Goal: Information Seeking & Learning: Learn about a topic

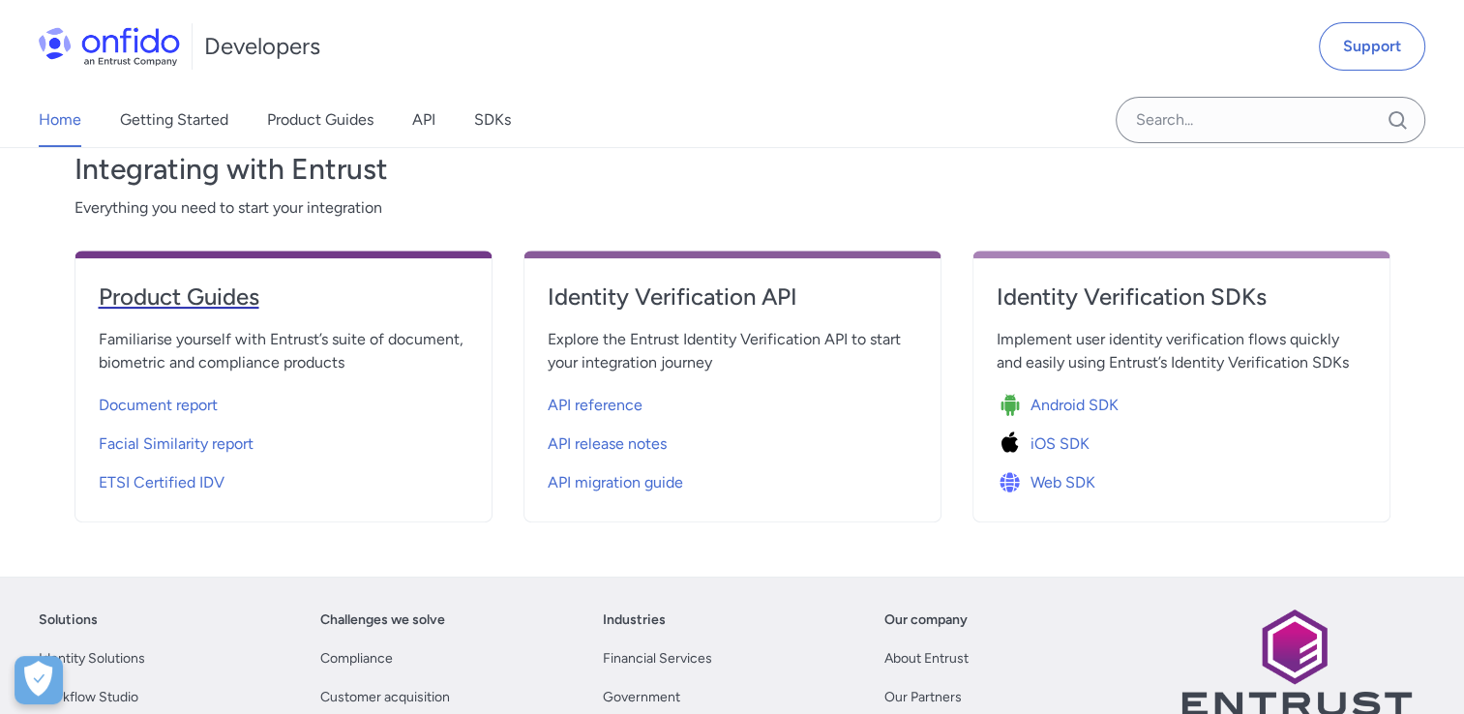
scroll to position [513, 0]
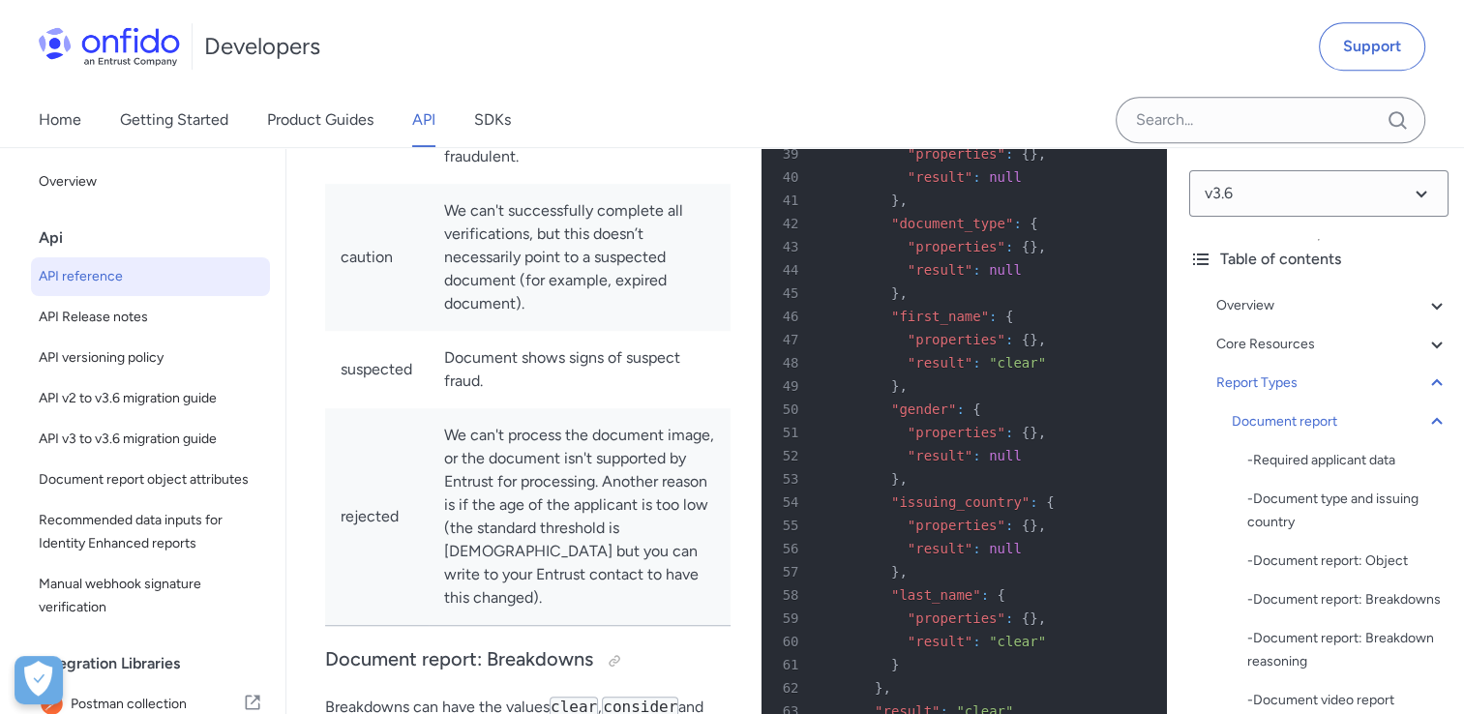
scroll to position [81799, 0]
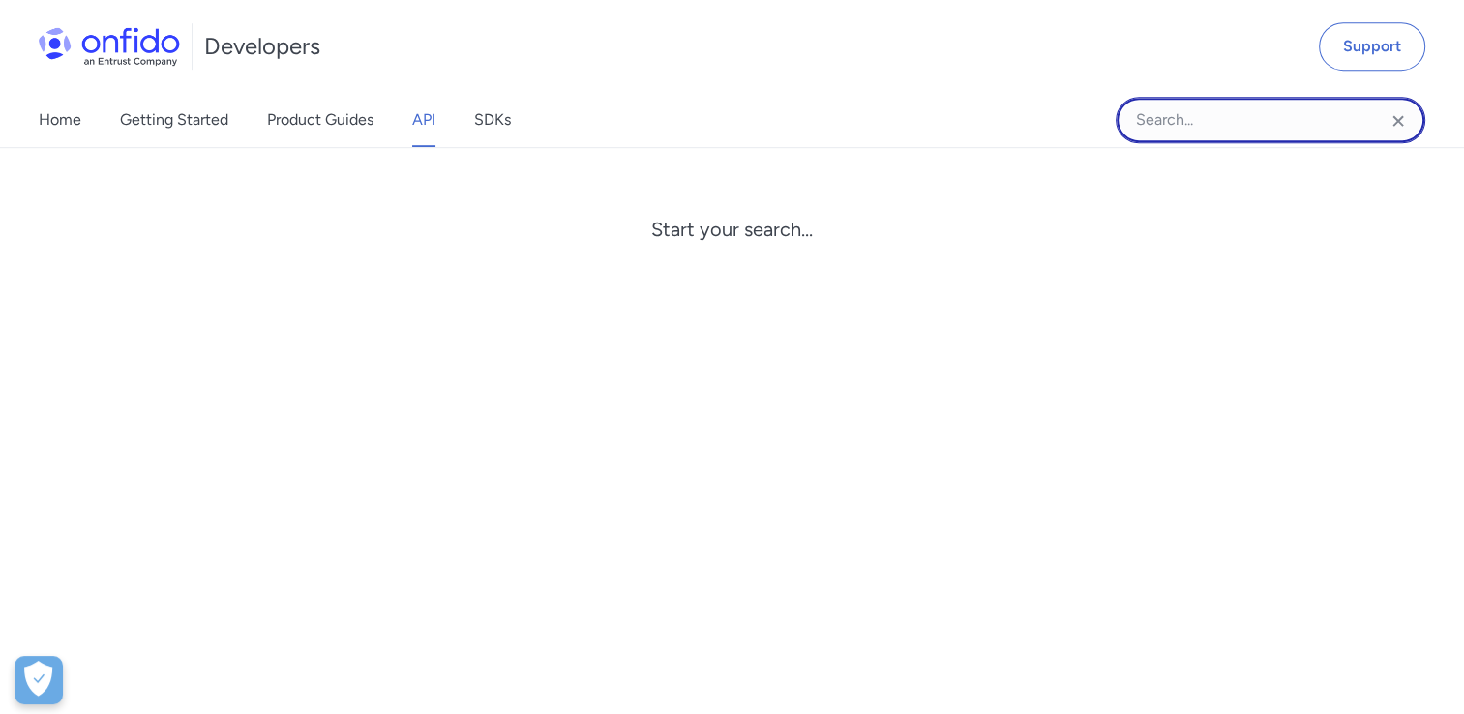
click at [1218, 112] on input "Onfido search input field" at bounding box center [1271, 120] width 310 height 46
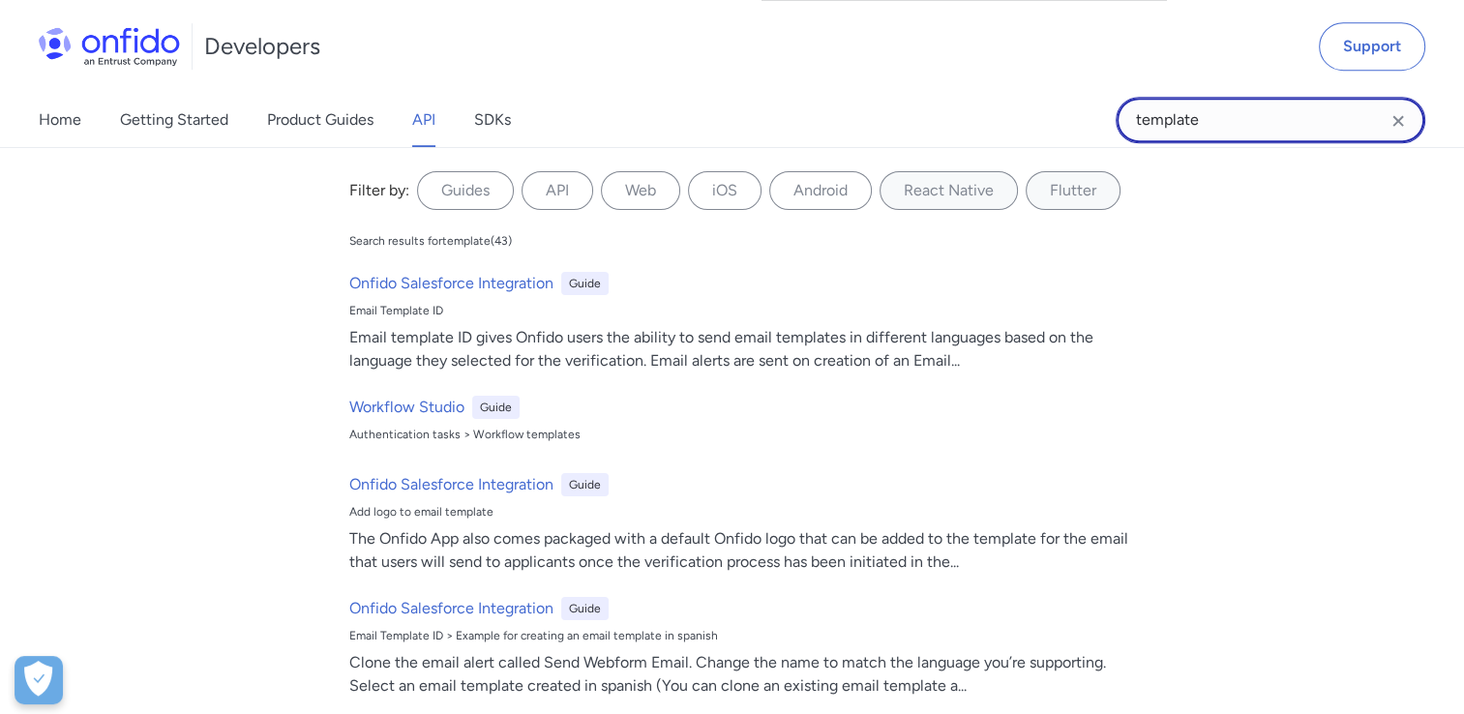
type input "template"
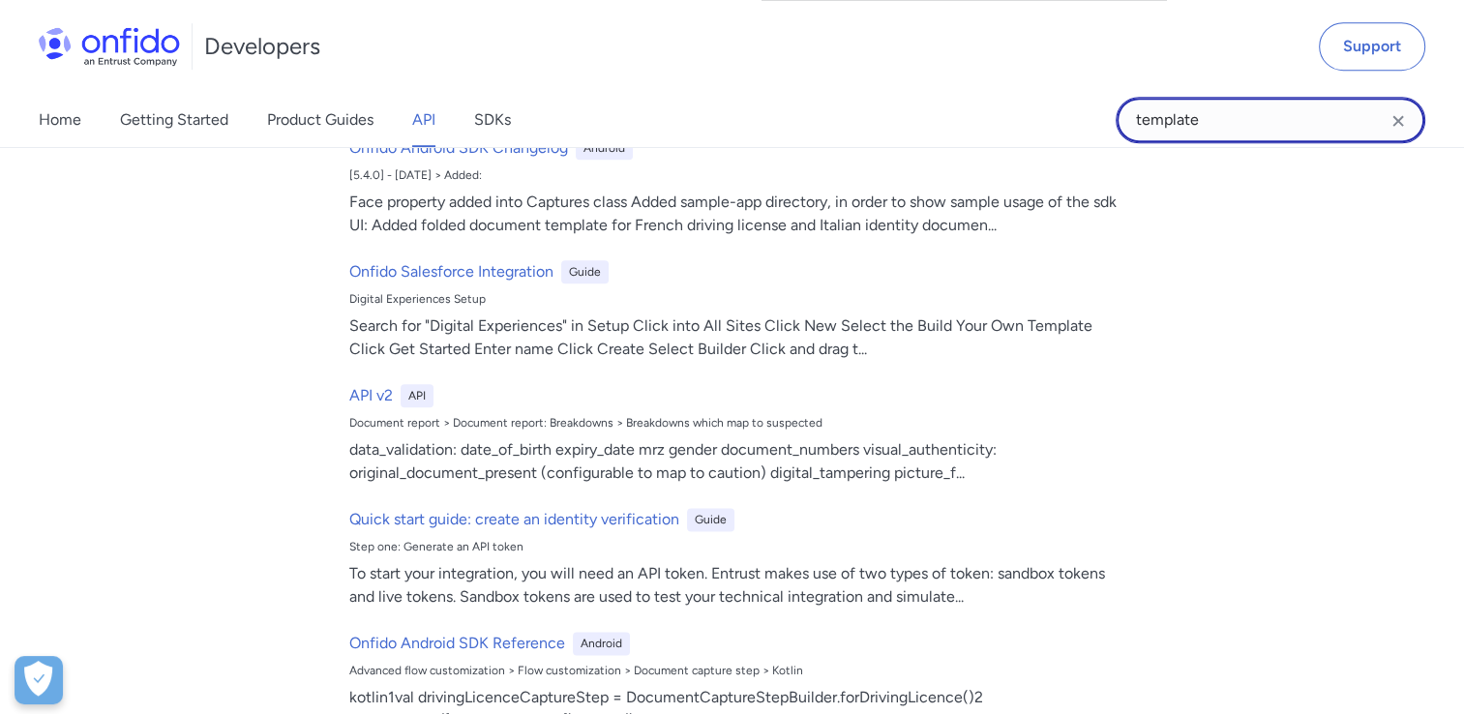
scroll to position [1936, 0]
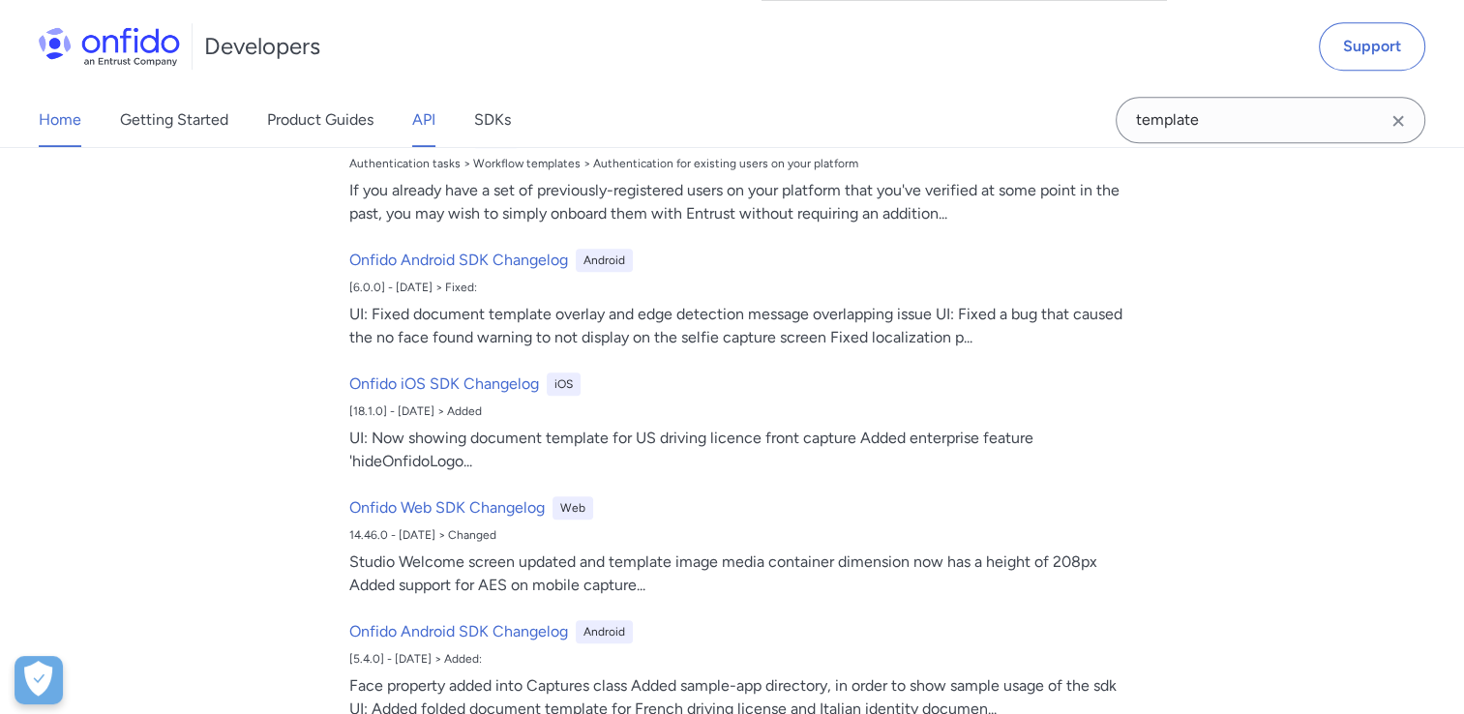
click at [69, 117] on link "Home" at bounding box center [60, 120] width 43 height 54
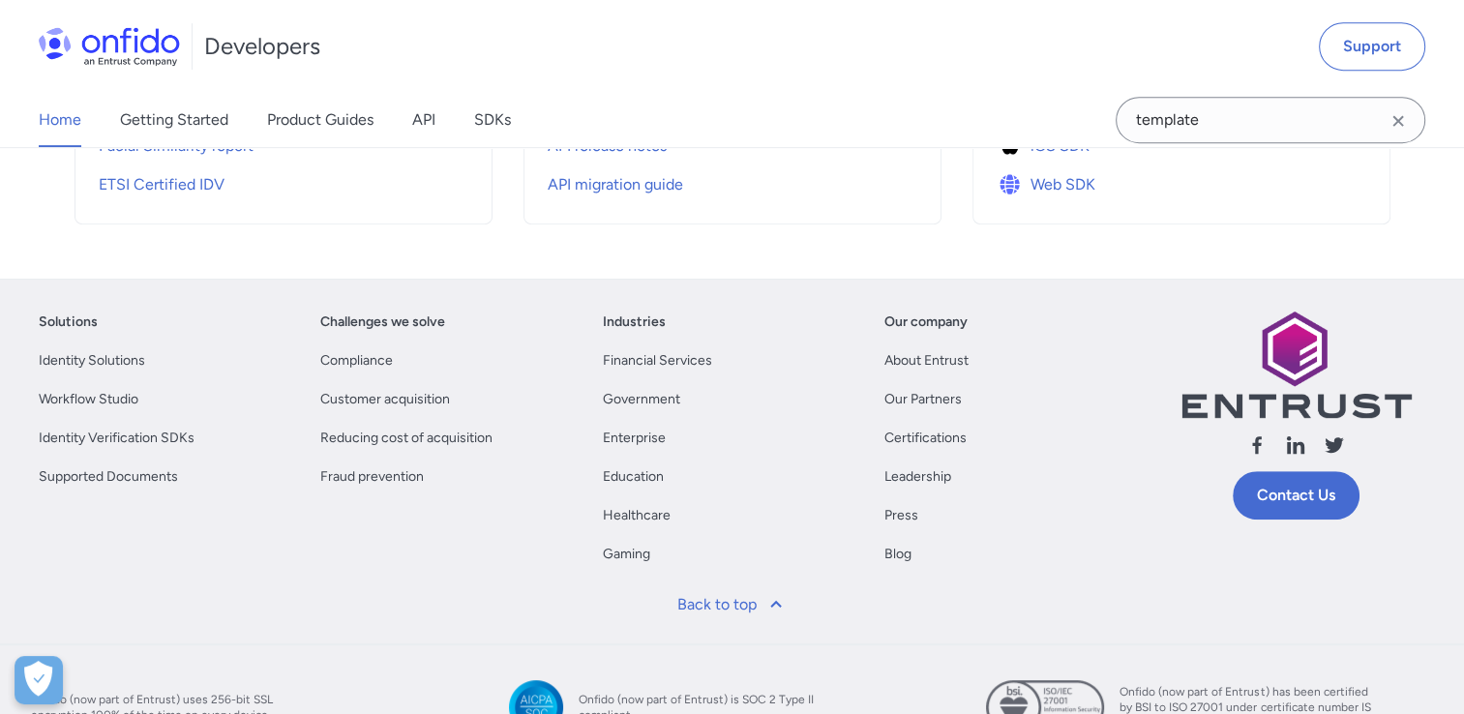
scroll to position [774, 0]
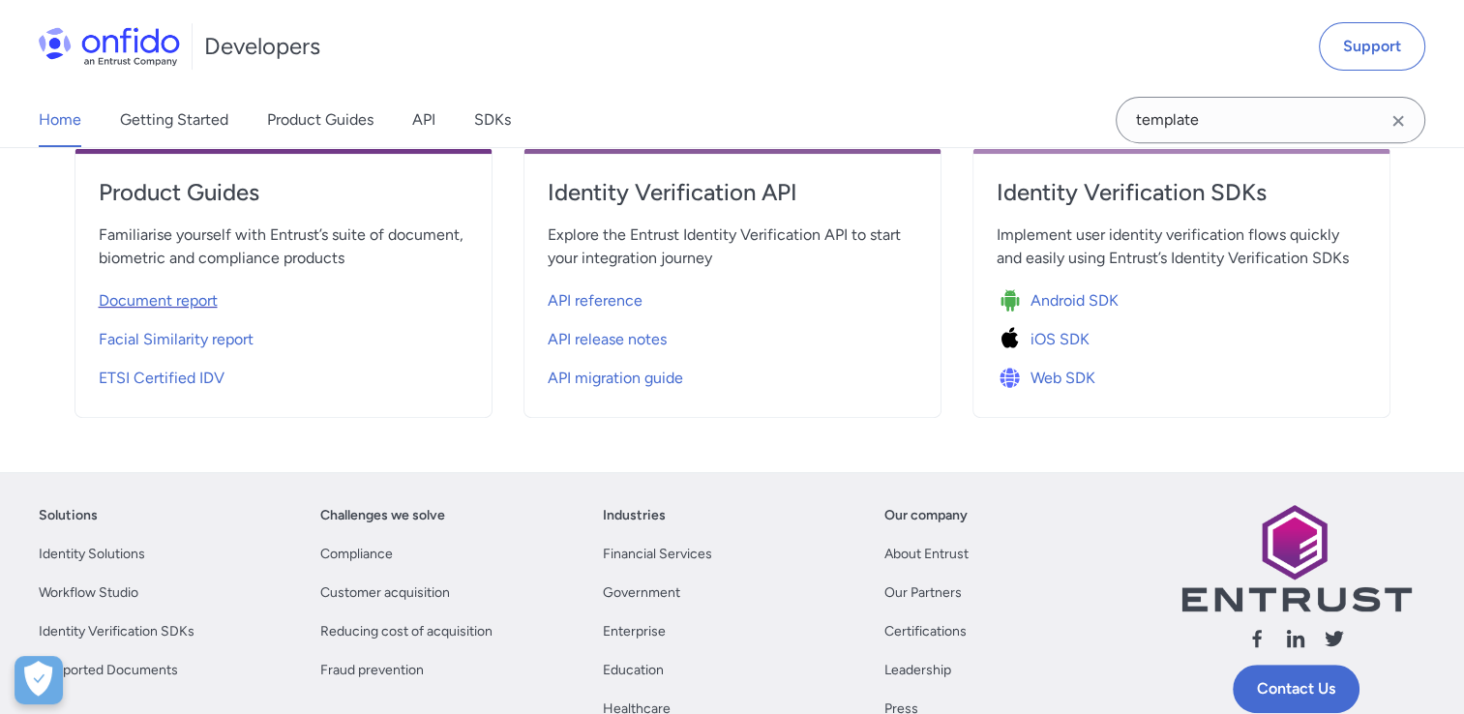
click at [166, 303] on span "Document report" at bounding box center [158, 300] width 119 height 23
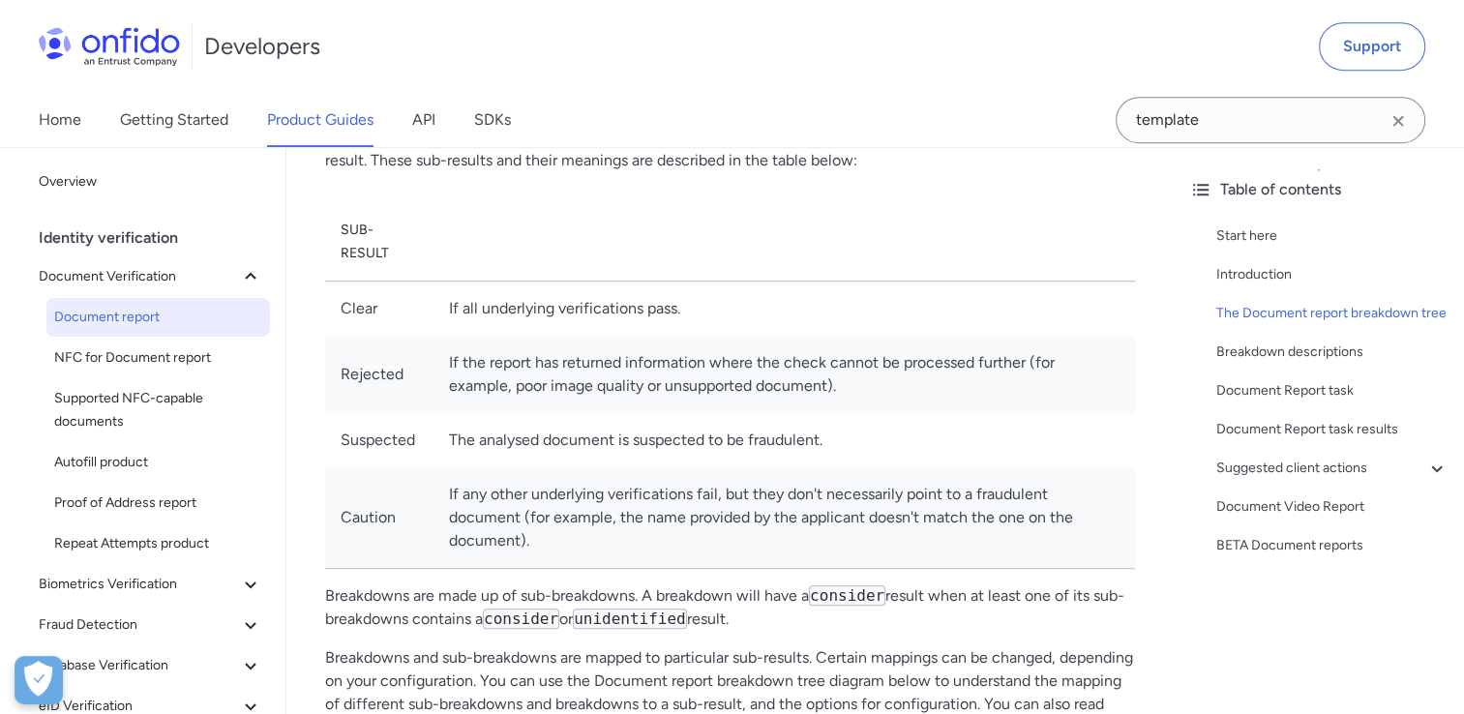
scroll to position [1065, 0]
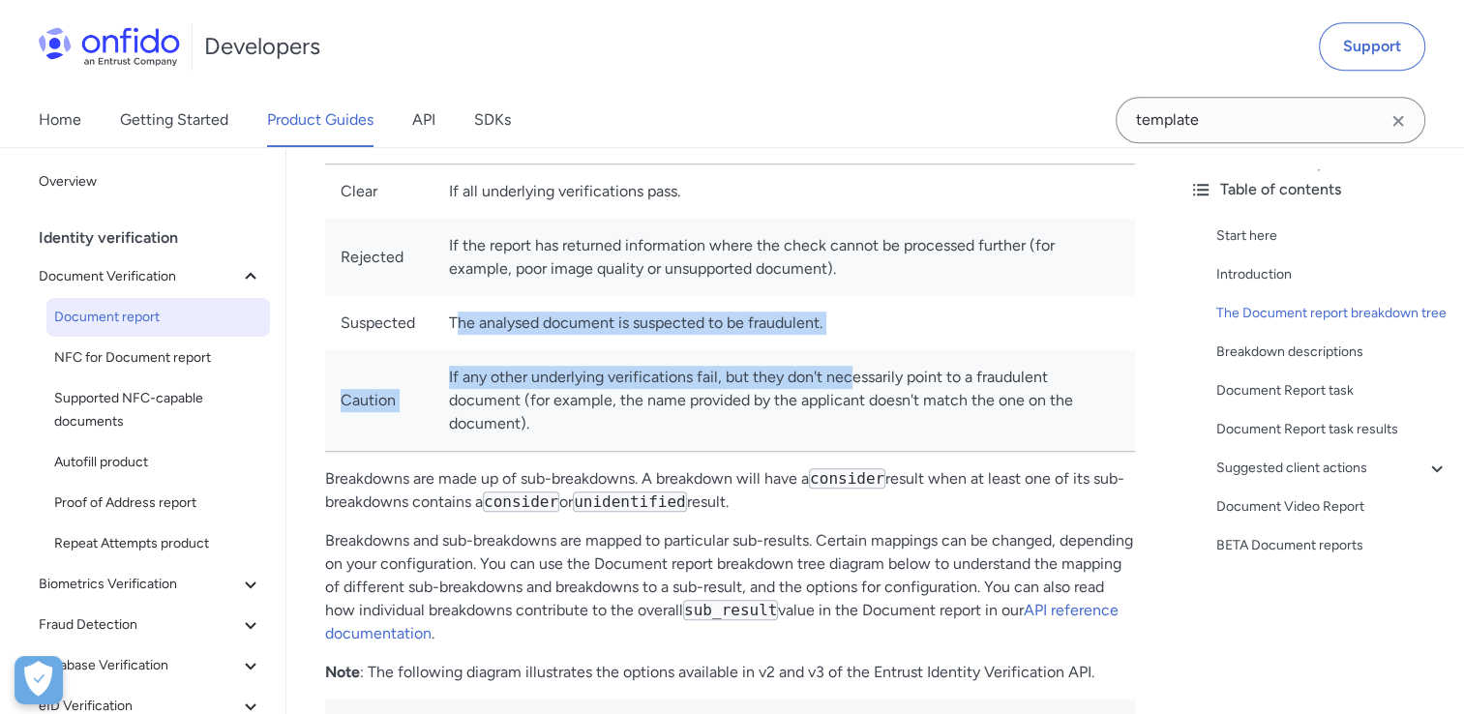
drag, startPoint x: 489, startPoint y: 329, endPoint x: 855, endPoint y: 364, distance: 367.5
click at [855, 364] on tbody "Clear If all underlying verifications pass. Rejected If the report has returned…" at bounding box center [730, 307] width 810 height 287
drag, startPoint x: 855, startPoint y: 364, endPoint x: 1000, endPoint y: 346, distance: 146.2
click at [1000, 346] on td "The analysed document is suspected to be fraudulent." at bounding box center [785, 323] width 702 height 54
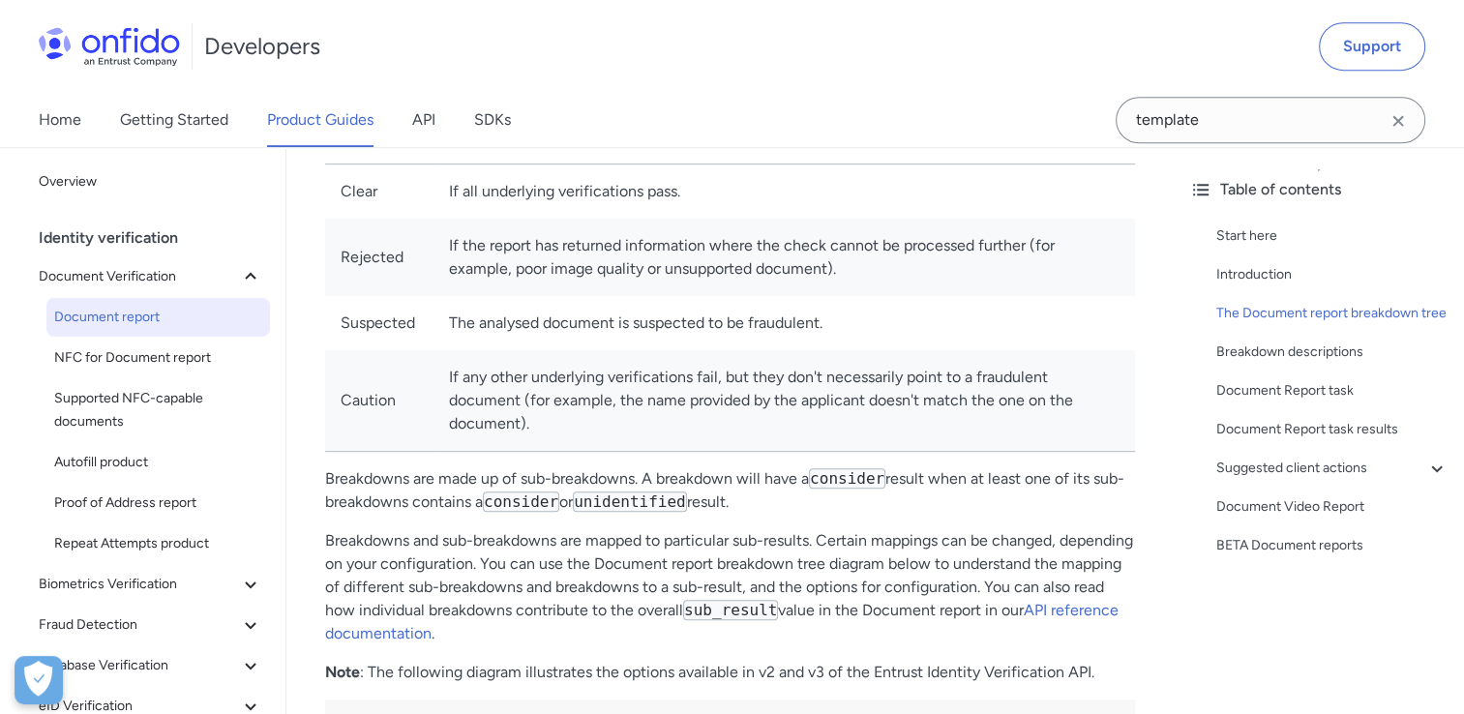
click at [526, 404] on td "If any other underlying verifications fail, but they don't necessarily point to…" at bounding box center [785, 401] width 702 height 102
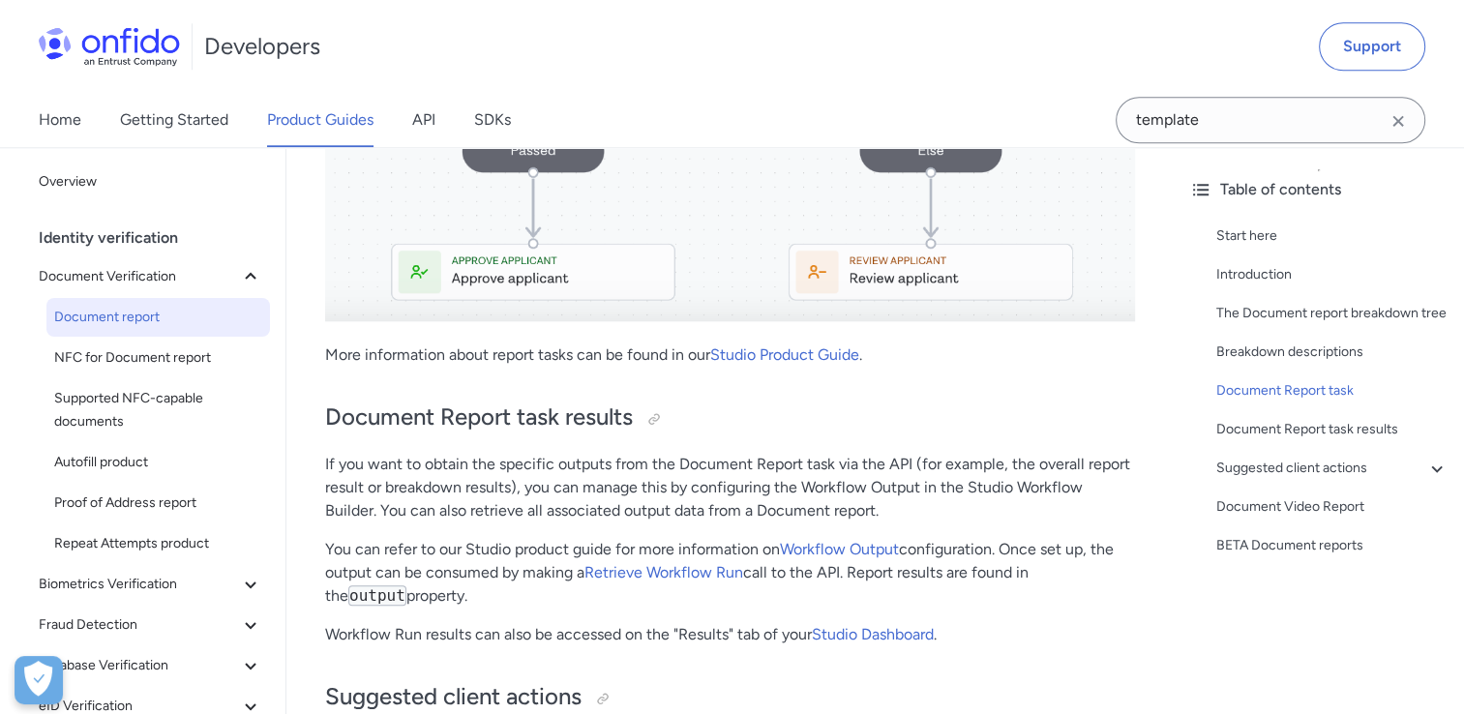
scroll to position [9582, 0]
